Goal: Task Accomplishment & Management: Manage account settings

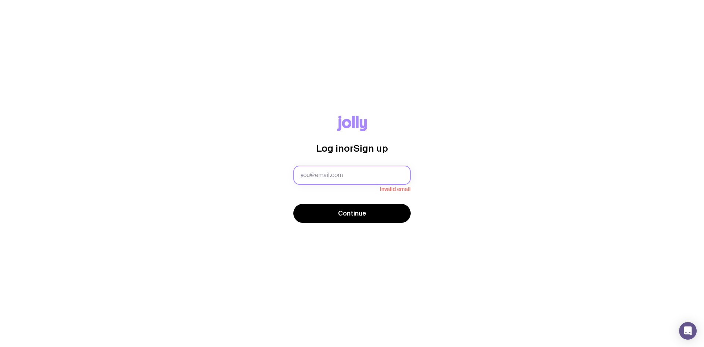
click at [332, 170] on input "text" at bounding box center [351, 174] width 117 height 19
type input "[EMAIL_ADDRESS][DOMAIN_NAME]"
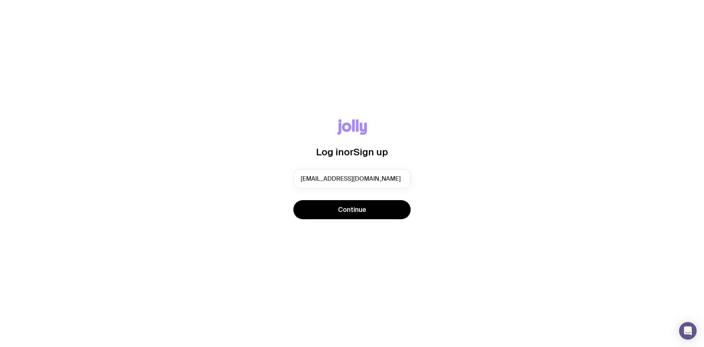
click at [333, 219] on div "Continue" at bounding box center [351, 210] width 117 height 21
click at [341, 216] on button "Continue" at bounding box center [351, 209] width 117 height 19
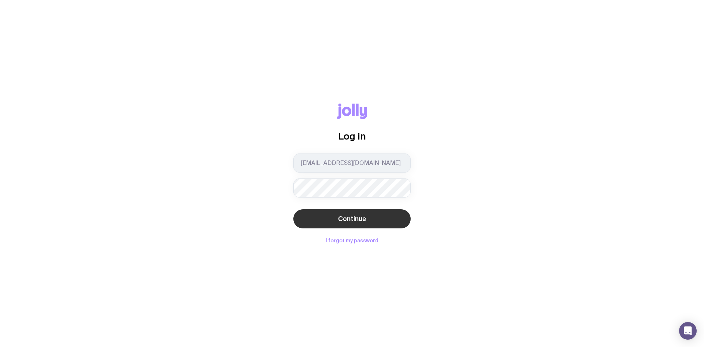
click at [339, 220] on span "Continue" at bounding box center [352, 218] width 28 height 9
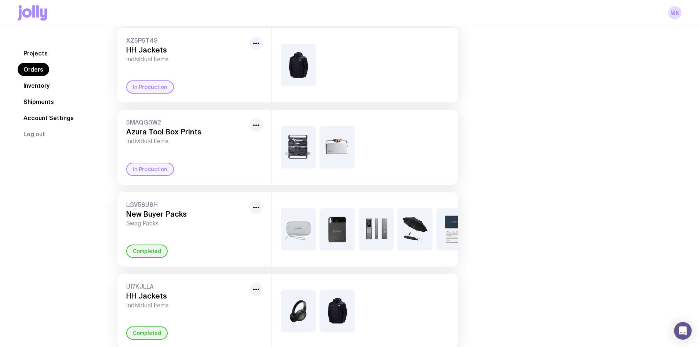
scroll to position [147, 0]
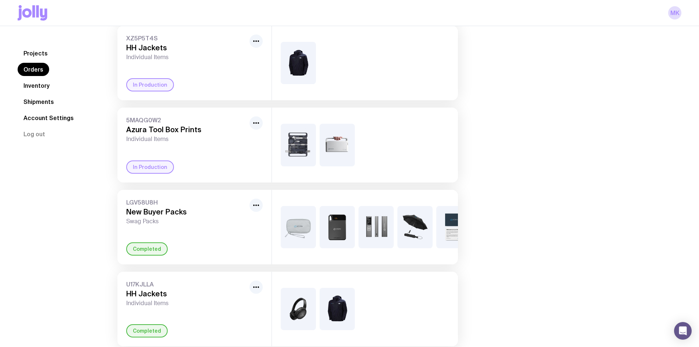
click at [49, 86] on link "Inventory" at bounding box center [37, 85] width 38 height 13
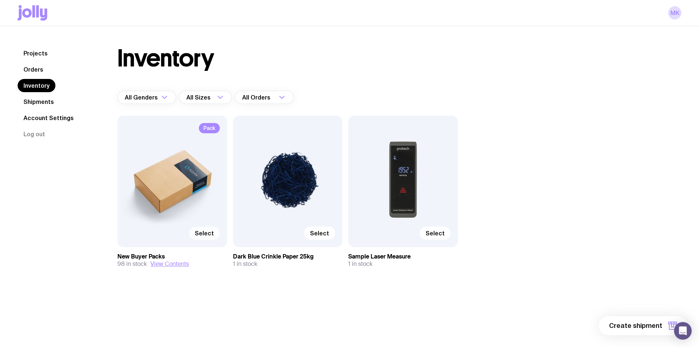
click at [207, 236] on span "Select" at bounding box center [204, 232] width 19 height 7
click at [0, 0] on input "Select" at bounding box center [0, 0] width 0 height 0
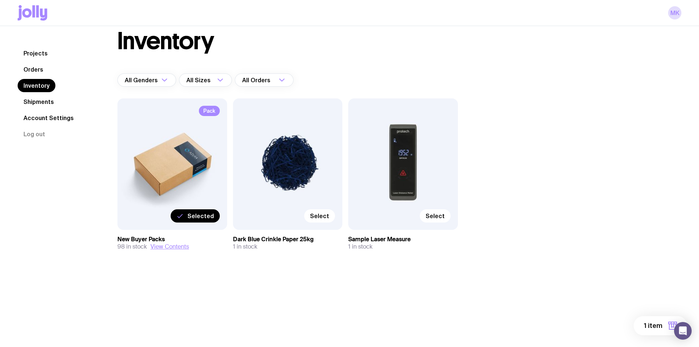
scroll to position [26, 0]
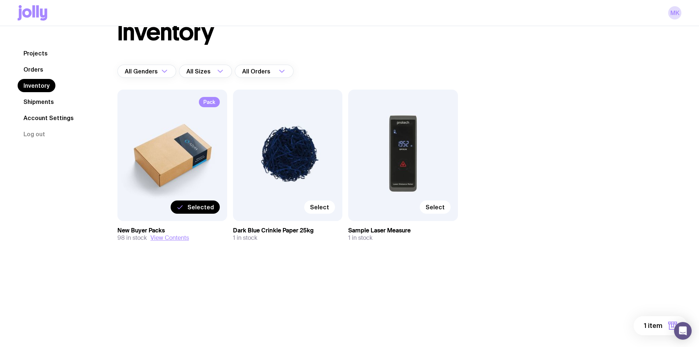
click at [649, 327] on span "1 item" at bounding box center [653, 325] width 18 height 9
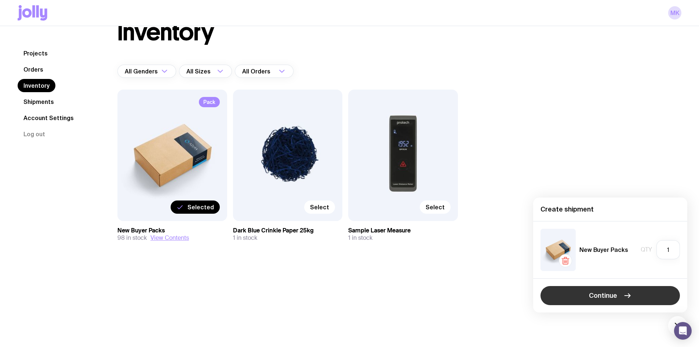
click at [610, 293] on span "Continue" at bounding box center [603, 295] width 28 height 9
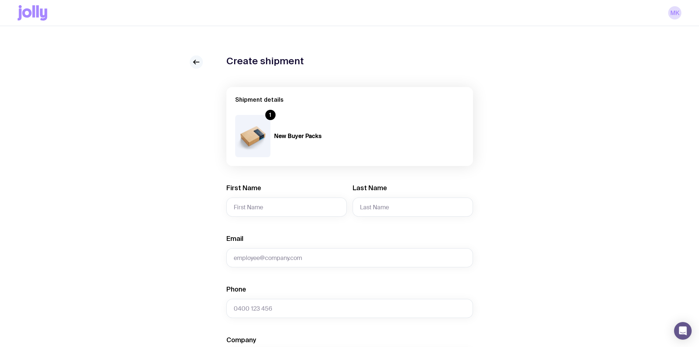
click at [196, 60] on icon at bounding box center [196, 62] width 9 height 9
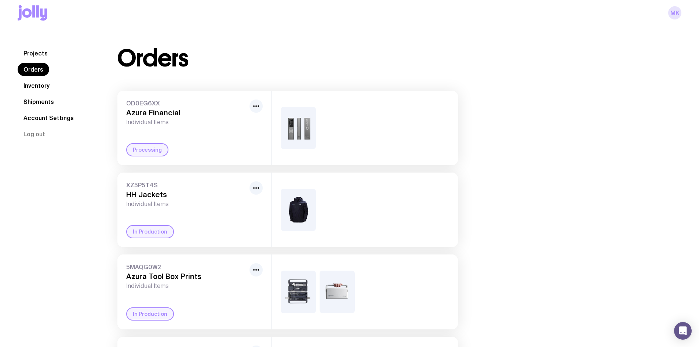
click at [680, 10] on link "MK" at bounding box center [674, 12] width 13 height 13
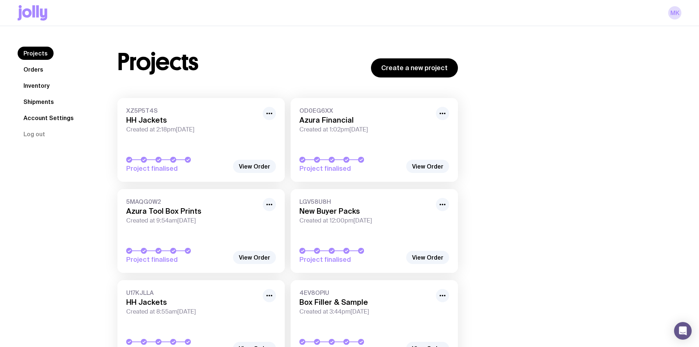
click at [50, 115] on link "Account Settings" at bounding box center [49, 117] width 62 height 13
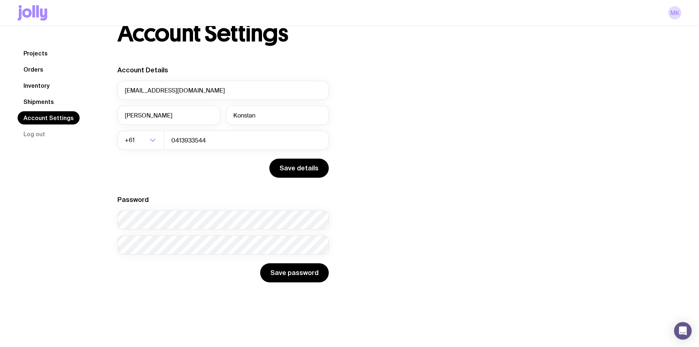
scroll to position [26, 0]
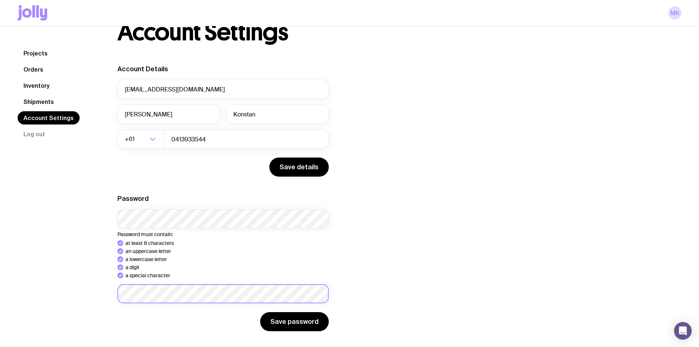
click at [147, 300] on form "Password Password must contain: at least 8 characters an uppercase letter a low…" at bounding box center [222, 262] width 211 height 137
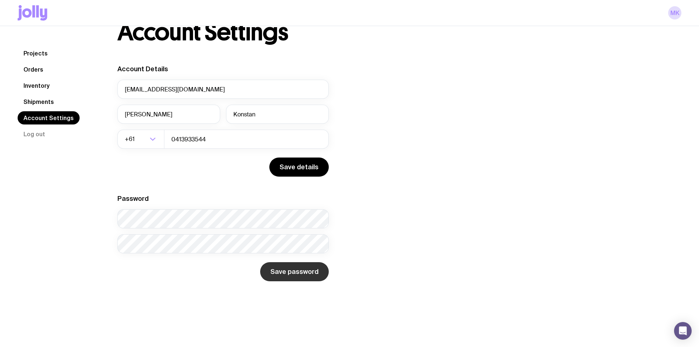
click at [301, 278] on button "Save password" at bounding box center [294, 271] width 69 height 19
click at [27, 55] on link "Projects" at bounding box center [36, 53] width 36 height 13
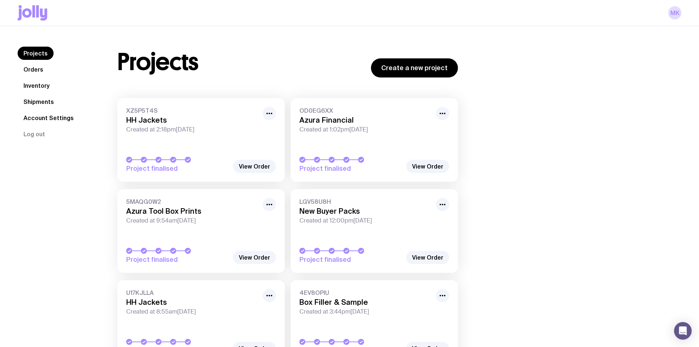
click at [33, 86] on link "Inventory" at bounding box center [37, 85] width 38 height 13
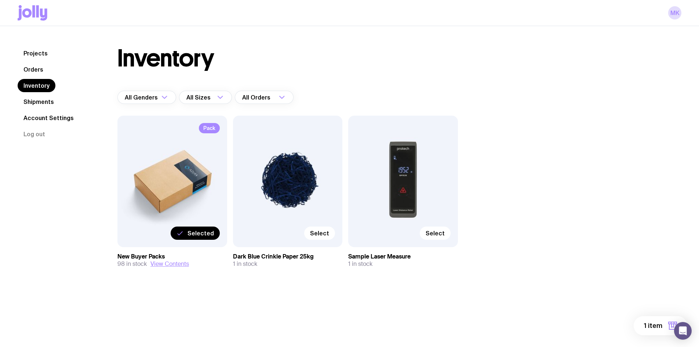
drag, startPoint x: 176, startPoint y: 257, endPoint x: 181, endPoint y: 252, distance: 6.5
click at [176, 257] on h3 "New Buyer Packs" at bounding box center [172, 256] width 110 height 7
click at [194, 234] on span "Selected" at bounding box center [200, 232] width 26 height 7
click at [0, 0] on input "Selected" at bounding box center [0, 0] width 0 height 0
click at [194, 234] on label "Select" at bounding box center [204, 232] width 31 height 13
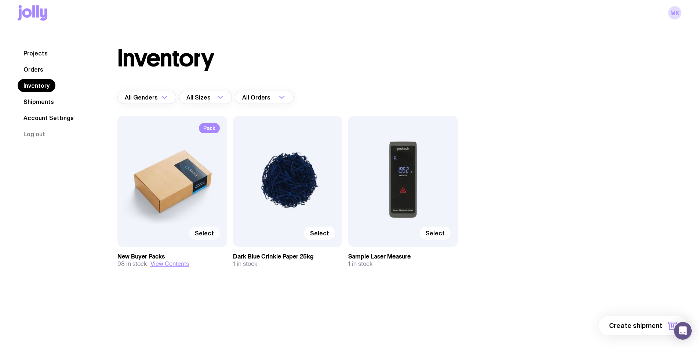
click at [0, 0] on input "Select" at bounding box center [0, 0] width 0 height 0
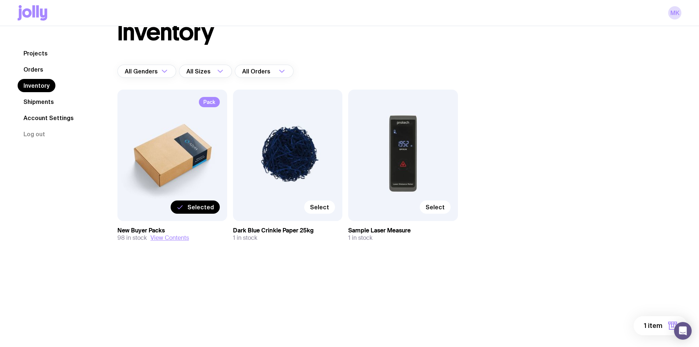
click at [661, 326] on span "1 item" at bounding box center [653, 325] width 18 height 9
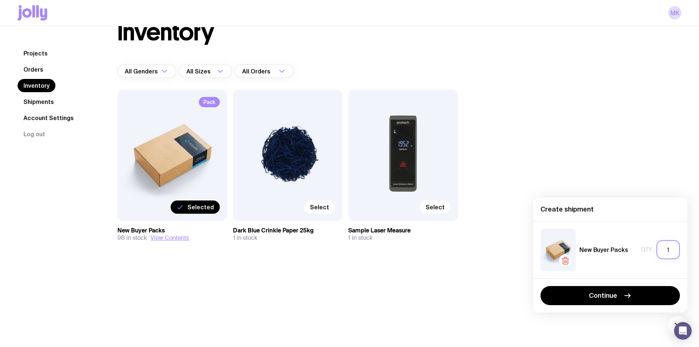
click at [671, 249] on input "1" at bounding box center [667, 249] width 23 height 19
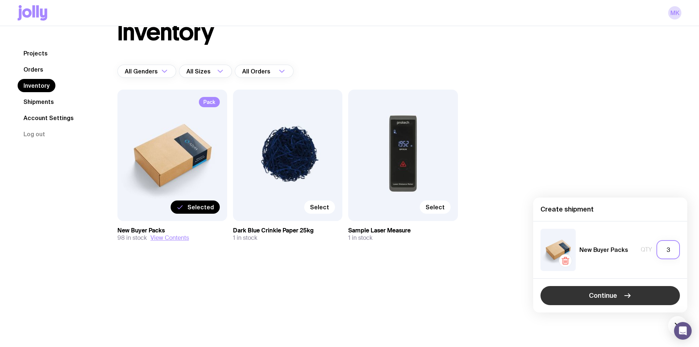
type input "3"
click at [630, 292] on icon "button" at bounding box center [627, 295] width 9 height 9
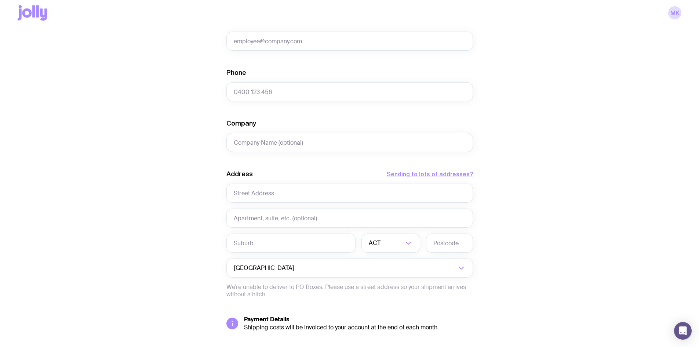
scroll to position [267, 0]
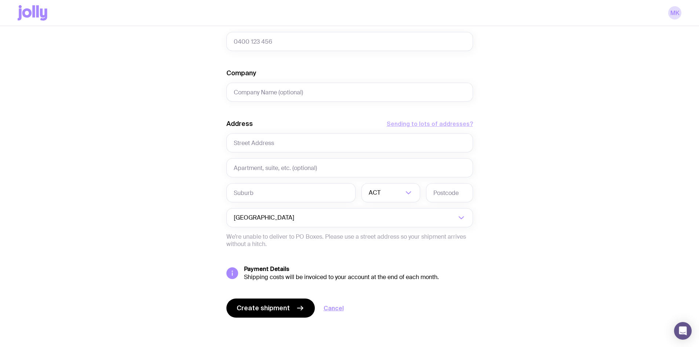
click at [422, 124] on button "Sending to lots of addresses?" at bounding box center [430, 123] width 86 height 9
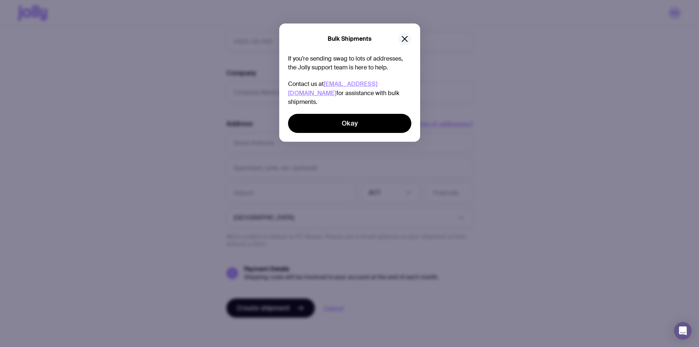
click at [408, 33] on button "button" at bounding box center [404, 38] width 13 height 13
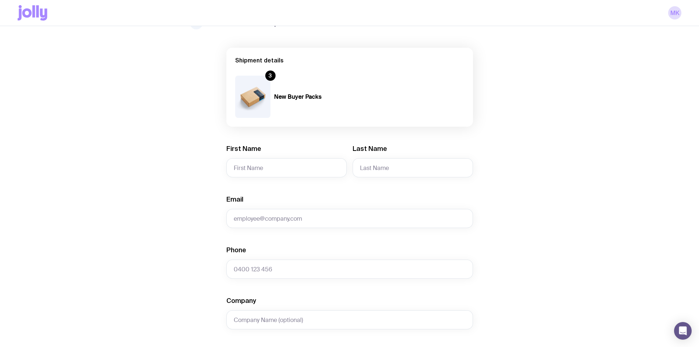
scroll to position [0, 0]
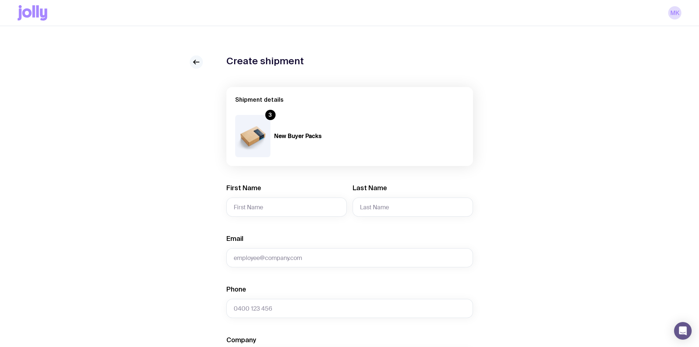
click at [201, 59] on link at bounding box center [196, 61] width 13 height 13
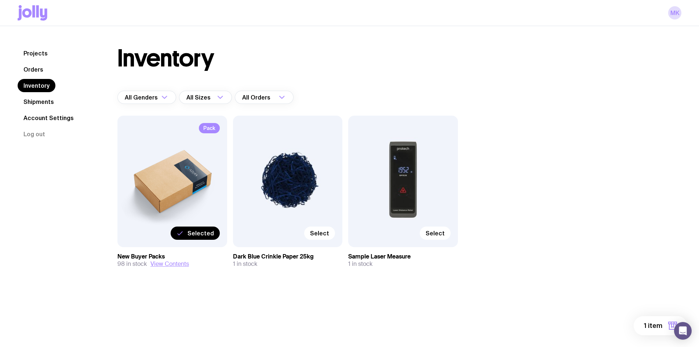
click at [647, 315] on div "Projects Orders Inventory Shipments Account Settings Log out Projects Orders In…" at bounding box center [349, 171] width 699 height 291
click at [661, 328] on span "1 item" at bounding box center [653, 325] width 18 height 9
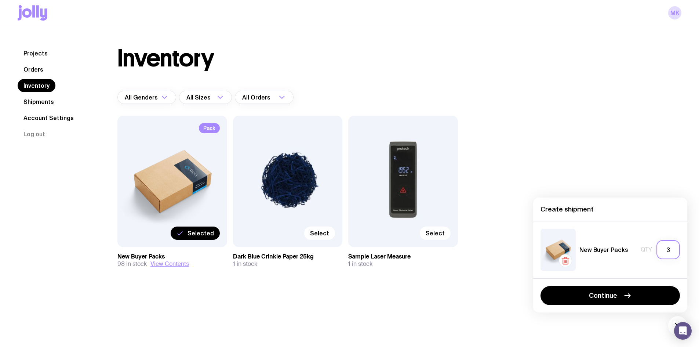
drag, startPoint x: 675, startPoint y: 250, endPoint x: 654, endPoint y: 253, distance: 20.7
click at [654, 253] on div "Qty 3" at bounding box center [659, 249] width 39 height 19
type input "2"
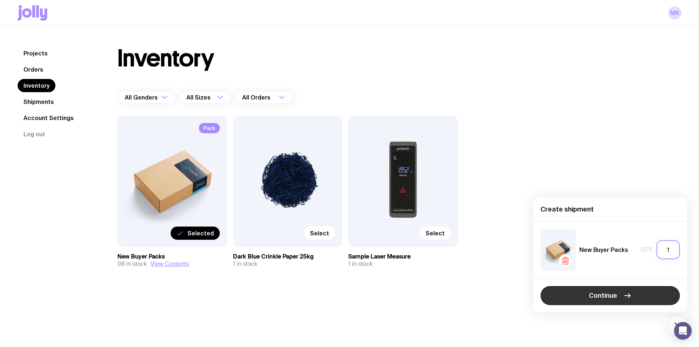
type input "1"
click at [579, 291] on button "Continue" at bounding box center [609, 295] width 139 height 19
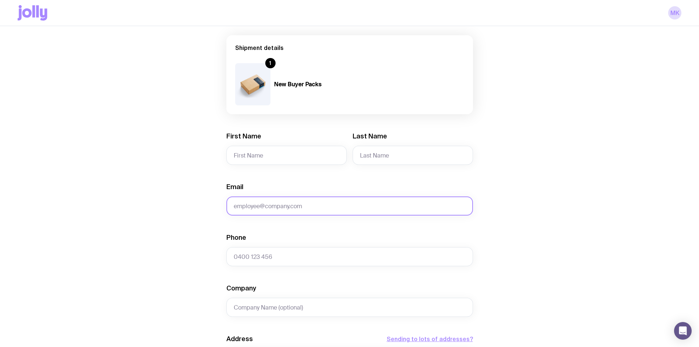
scroll to position [10, 0]
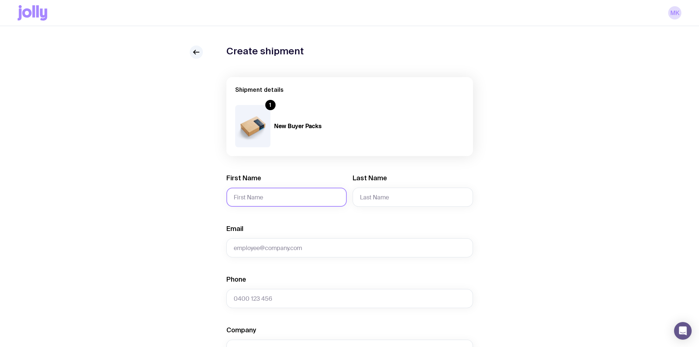
click at [291, 190] on input "First Name" at bounding box center [286, 196] width 120 height 19
type input "[PERSON_NAME]"
type input "Konstan"
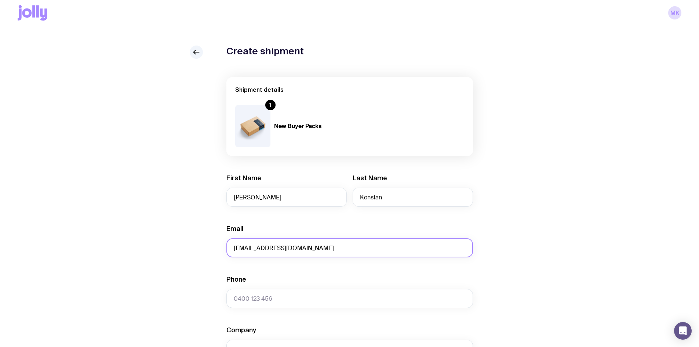
type input "[EMAIL_ADDRESS][DOMAIN_NAME]"
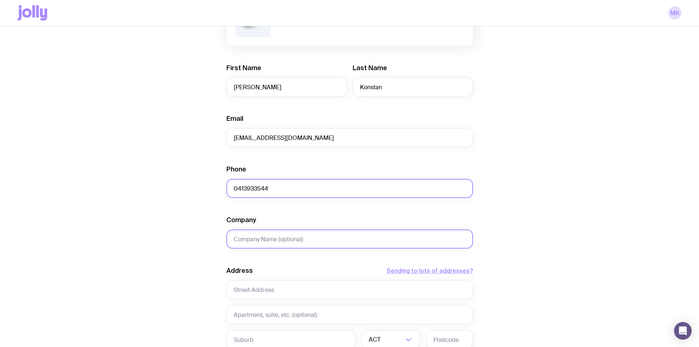
type input "0413933544"
click at [252, 239] on input "Company" at bounding box center [349, 238] width 246 height 19
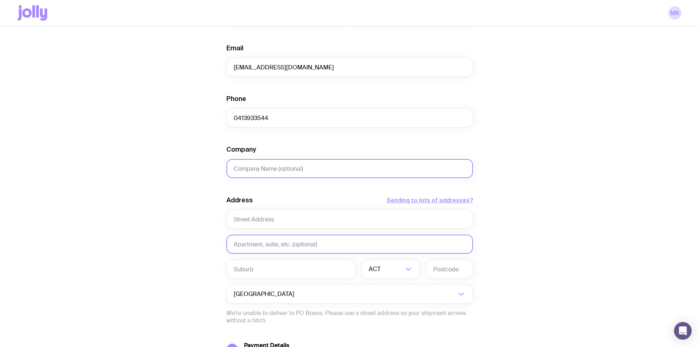
scroll to position [193, 0]
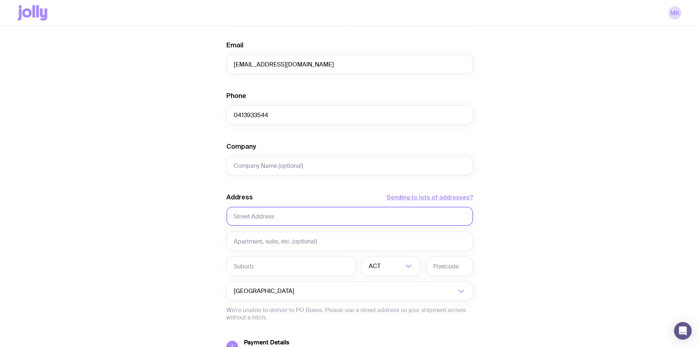
click at [249, 220] on input "text" at bounding box center [349, 216] width 246 height 19
type input "[STREET_ADDRESS]"
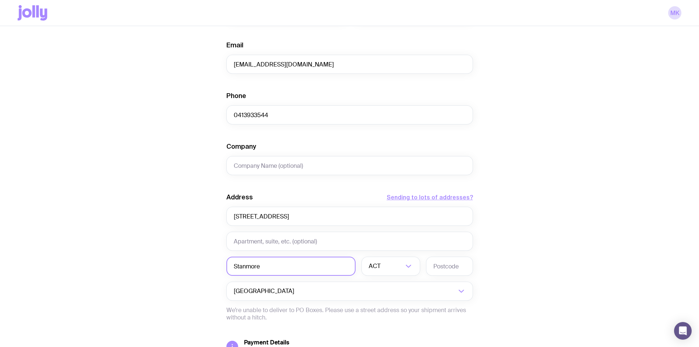
type input "Stanmore"
click at [388, 276] on div "Address Sending to lots of addresses? [STREET_ADDRESS] Loading... Australia Loa…" at bounding box center [349, 257] width 246 height 128
click at [390, 268] on input "Search for option" at bounding box center [386, 265] width 34 height 19
click at [381, 304] on li "[GEOGRAPHIC_DATA]" at bounding box center [391, 304] width 58 height 16
click at [438, 267] on input "text" at bounding box center [449, 265] width 47 height 19
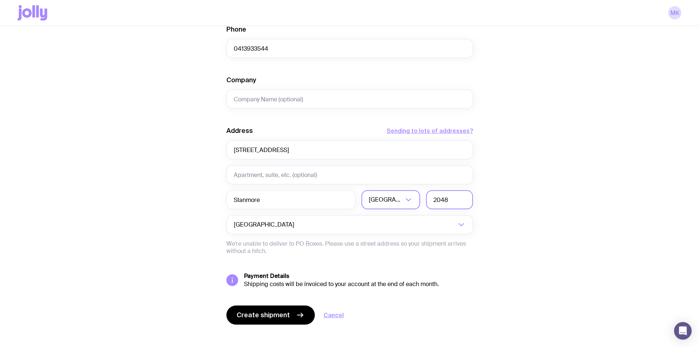
scroll to position [267, 0]
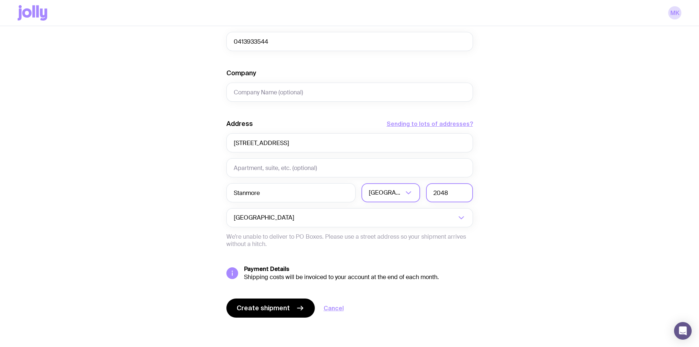
type input "2048"
click at [233, 273] on icon at bounding box center [232, 273] width 6 height 6
click at [286, 306] on span "Create shipment" at bounding box center [263, 307] width 53 height 9
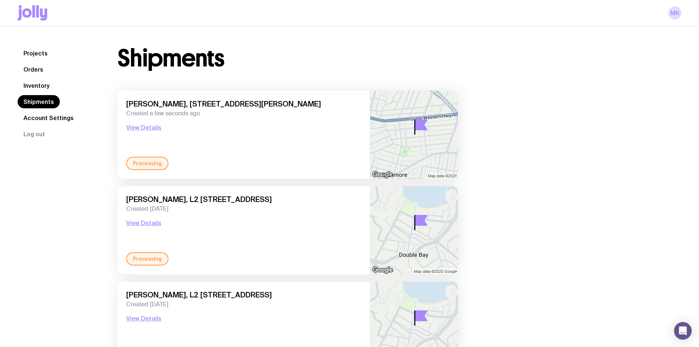
click at [156, 171] on div "[PERSON_NAME], [STREET_ADDRESS][PERSON_NAME] Created a few seconds ago View Det…" at bounding box center [243, 135] width 252 height 88
click at [142, 130] on button "View Details" at bounding box center [143, 127] width 35 height 9
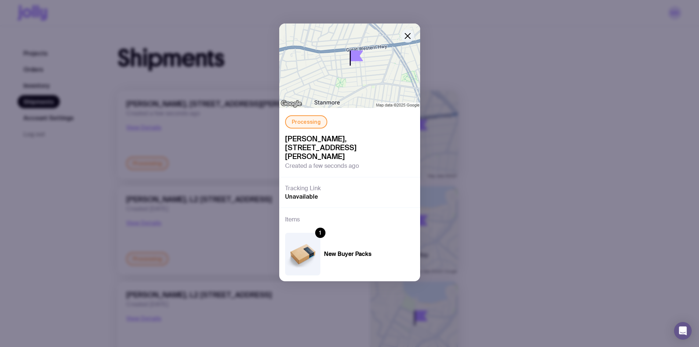
click at [413, 34] on button "button" at bounding box center [407, 35] width 13 height 13
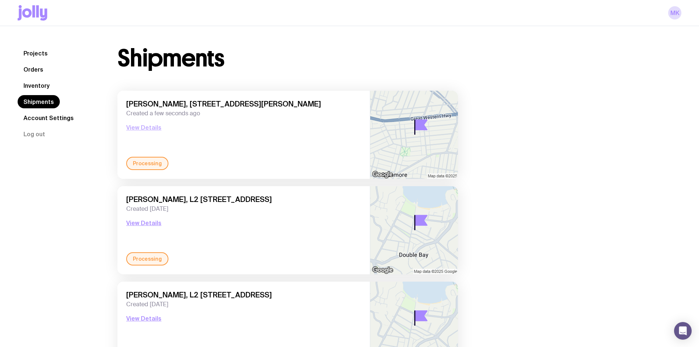
click at [136, 127] on button "View Details" at bounding box center [143, 127] width 35 height 9
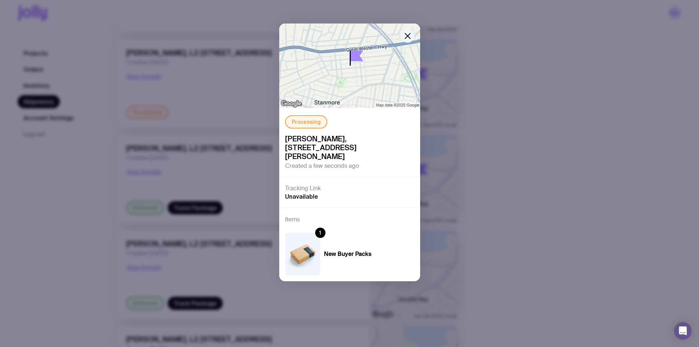
scroll to position [147, 0]
click at [408, 37] on icon "button" at bounding box center [407, 35] width 5 height 5
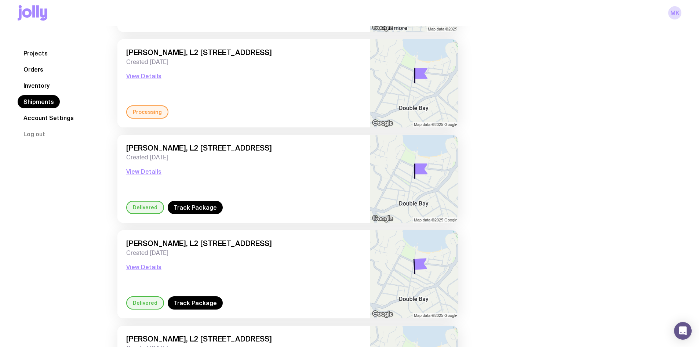
click at [30, 82] on link "Inventory" at bounding box center [37, 85] width 38 height 13
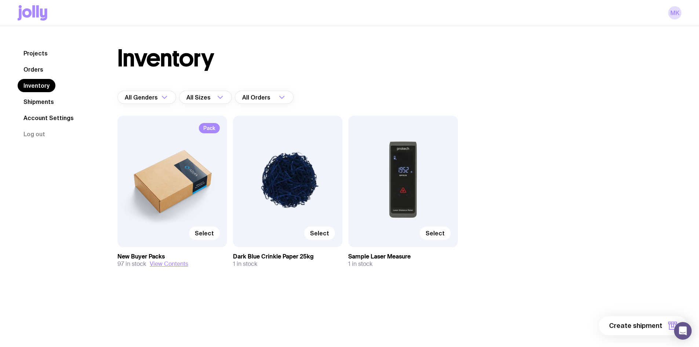
drag, startPoint x: 205, startPoint y: 195, endPoint x: 207, endPoint y: 229, distance: 33.8
click at [205, 200] on div "Pack Select" at bounding box center [172, 181] width 110 height 131
click at [209, 240] on div "Pack Select" at bounding box center [172, 181] width 110 height 131
click at [211, 233] on span "Select" at bounding box center [204, 232] width 19 height 7
click at [0, 0] on input "Select" at bounding box center [0, 0] width 0 height 0
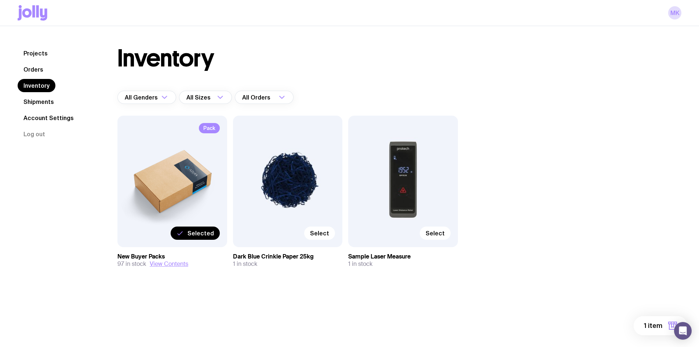
click at [660, 324] on span "1 item" at bounding box center [653, 325] width 18 height 9
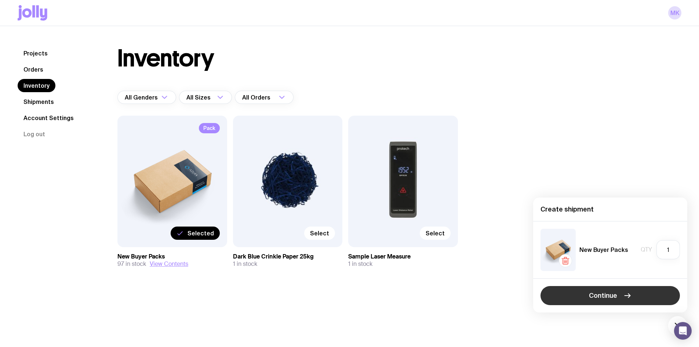
click at [625, 292] on icon "button" at bounding box center [627, 295] width 9 height 9
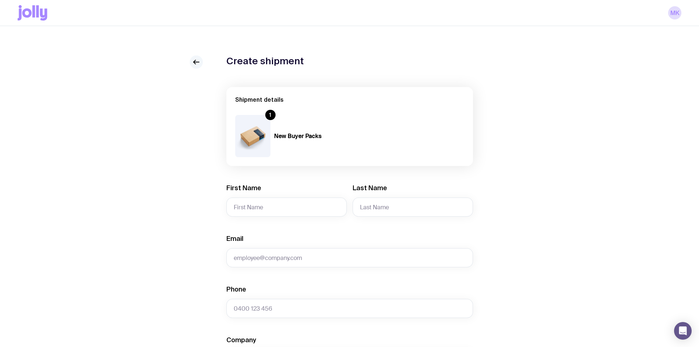
click at [195, 59] on icon at bounding box center [196, 62] width 9 height 9
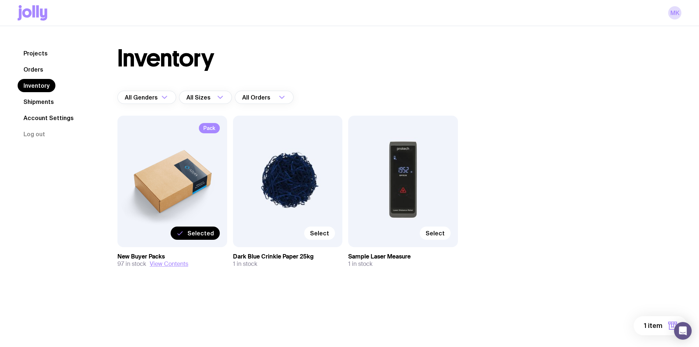
click at [34, 72] on link "Orders" at bounding box center [34, 69] width 32 height 13
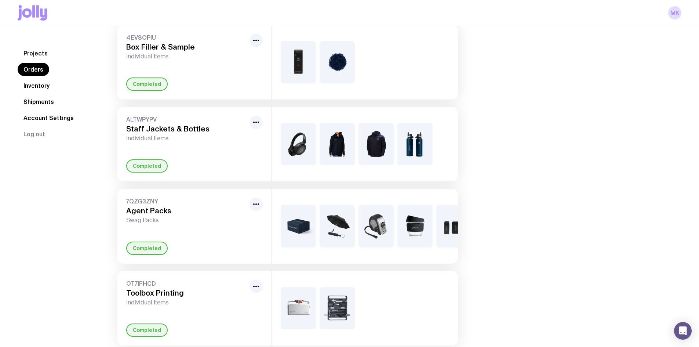
scroll to position [505, 0]
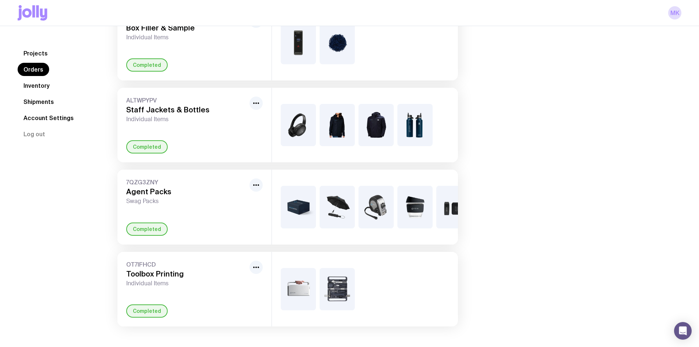
click at [39, 86] on link "Inventory" at bounding box center [37, 85] width 38 height 13
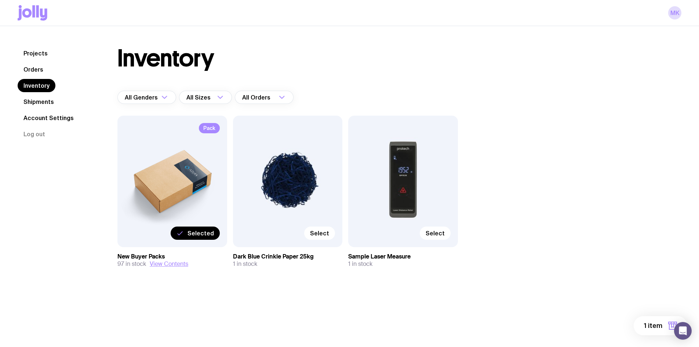
click at [191, 156] on div "Pack Selected" at bounding box center [172, 181] width 110 height 131
click at [40, 51] on link "Projects" at bounding box center [36, 53] width 36 height 13
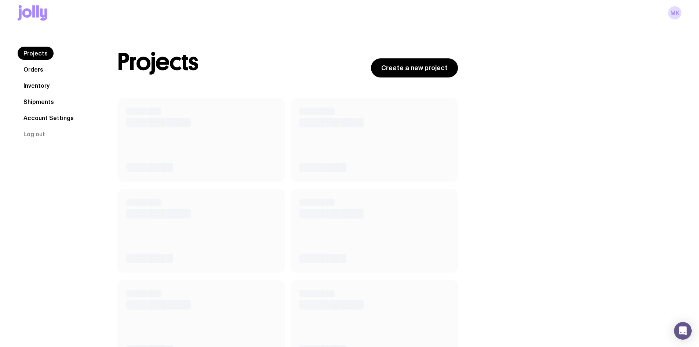
click at [36, 94] on nav "Projects Orders Inventory Shipments Account Settings Log out" at bounding box center [59, 94] width 82 height 94
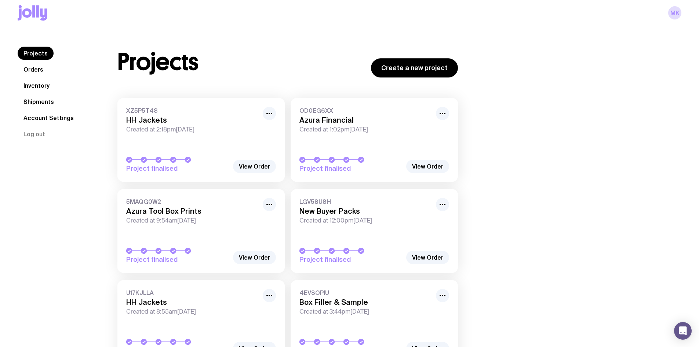
click at [39, 102] on link "Shipments" at bounding box center [39, 101] width 42 height 13
